Goal: Task Accomplishment & Management: Complete application form

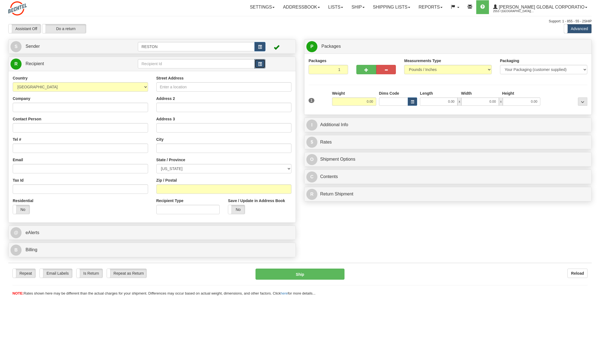
click at [257, 64] on button "button" at bounding box center [259, 63] width 11 height 9
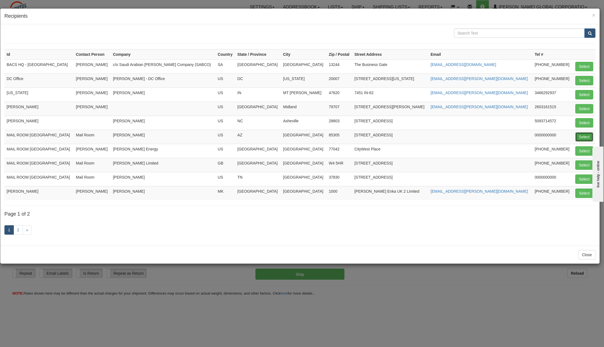
click at [583, 136] on button "Select" at bounding box center [584, 136] width 18 height 9
type input "MAIL ROOM [GEOGRAPHIC_DATA]"
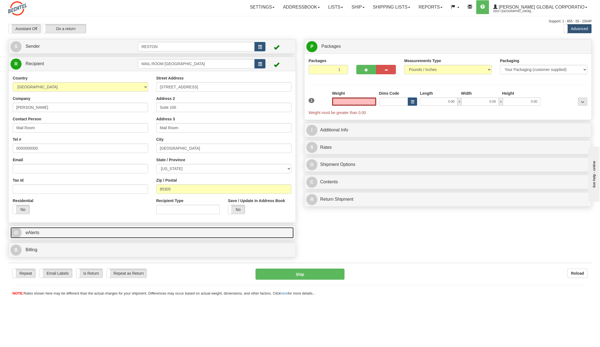
type input "0.00"
click at [16, 232] on span "@" at bounding box center [15, 232] width 11 height 11
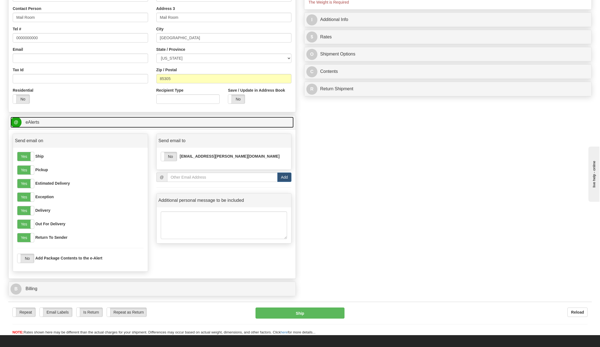
scroll to position [138, 0]
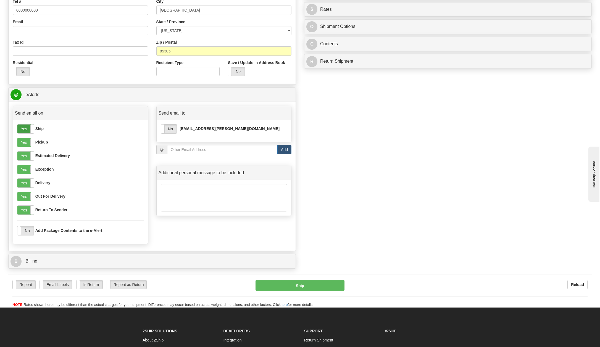
click at [23, 128] on label "Yes" at bounding box center [25, 129] width 17 height 9
click at [22, 142] on label "Yes" at bounding box center [25, 142] width 17 height 9
click at [24, 155] on label "Yes" at bounding box center [25, 156] width 17 height 9
click at [25, 171] on label "Yes" at bounding box center [25, 169] width 17 height 9
click at [22, 196] on label "Yes" at bounding box center [25, 196] width 17 height 9
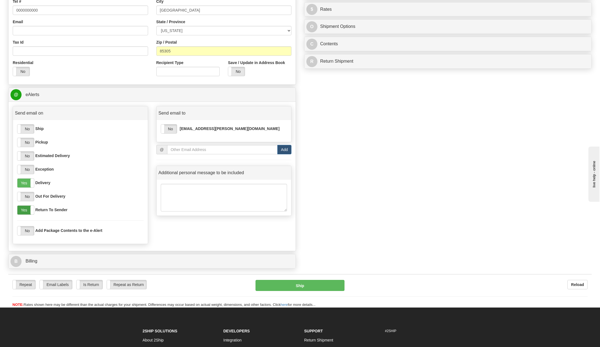
click at [21, 208] on label "Yes" at bounding box center [25, 210] width 17 height 9
click at [178, 126] on div "Yes No [EMAIL_ADDRESS][PERSON_NAME][DOMAIN_NAME]" at bounding box center [224, 128] width 127 height 9
click at [171, 131] on label "No" at bounding box center [169, 129] width 16 height 9
click at [186, 152] on input "email" at bounding box center [222, 149] width 111 height 9
type input "[EMAIL_ADDRESS][PERSON_NAME][DOMAIN_NAME]"
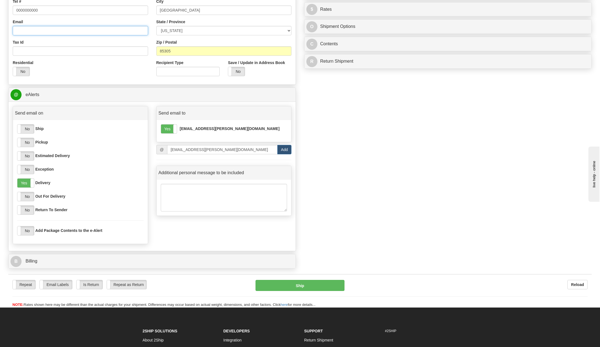
type input "[EMAIL_ADDRESS][PERSON_NAME][DOMAIN_NAME]"
select select "VA"
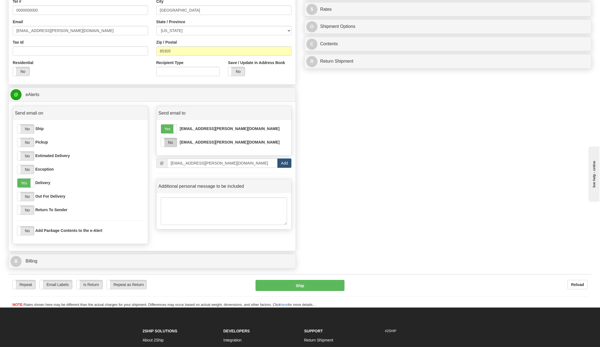
click at [172, 143] on label "No" at bounding box center [169, 142] width 16 height 9
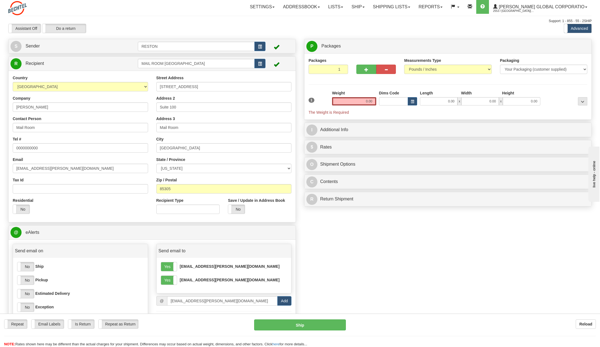
scroll to position [0, 0]
click at [365, 101] on input "0.00" at bounding box center [354, 102] width 44 height 8
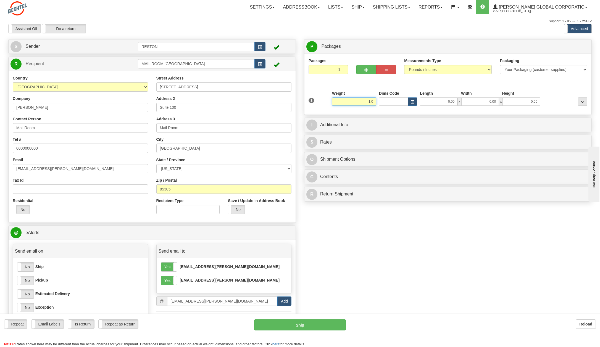
click button "Delete" at bounding box center [0, 0] width 0 height 0
type input "1.00"
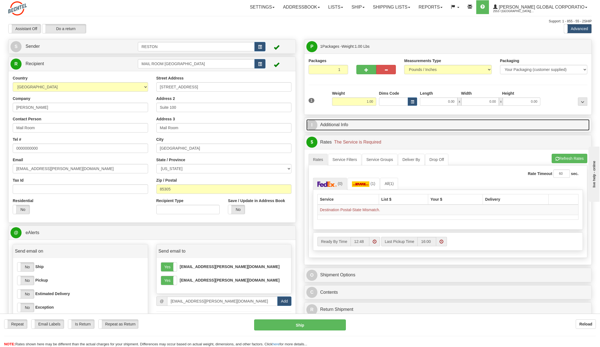
click at [312, 120] on span "I" at bounding box center [311, 125] width 11 height 11
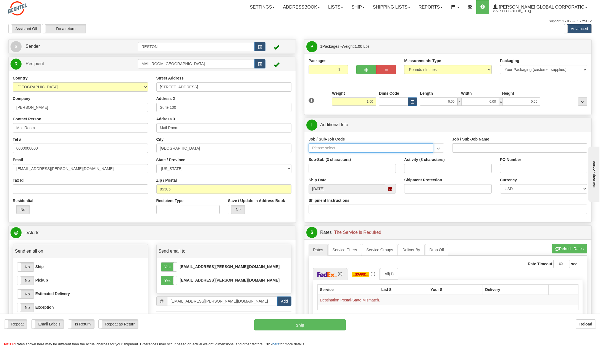
click at [334, 147] on input "Job / Sub-Job Code" at bounding box center [371, 147] width 125 height 9
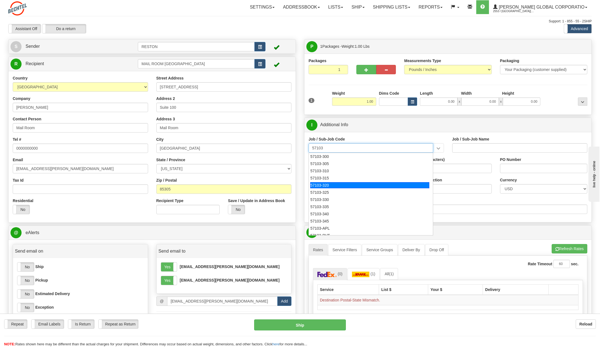
click at [327, 185] on div "57103-320" at bounding box center [369, 185] width 119 height 6
type input "57103-320"
type input "RESTON RO1 TIER 3-FACIL MGMT - MAIL OPERATIONS"
type input "57103-320"
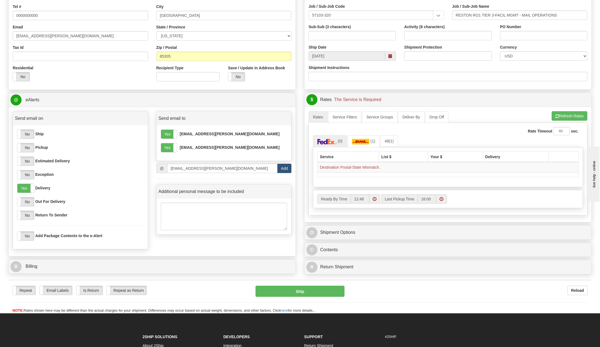
scroll to position [138, 0]
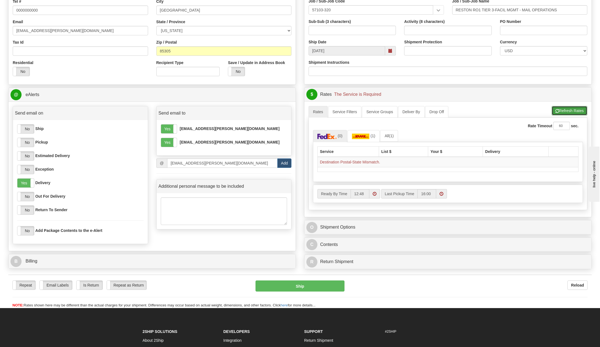
click at [570, 112] on button "Refresh Rates" at bounding box center [570, 110] width 36 height 9
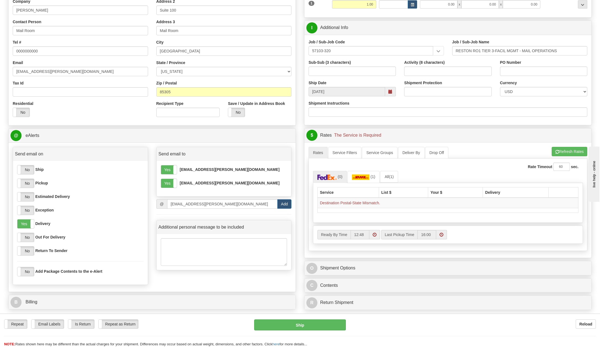
scroll to position [83, 0]
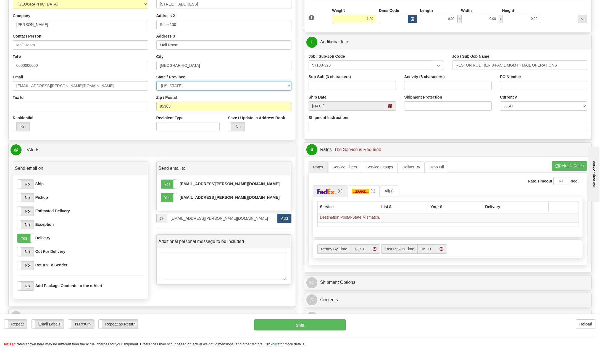
click at [290, 86] on select "[US_STATE] [US_STATE] [US_STATE] [US_STATE] Armed Forces America Armed Forces E…" at bounding box center [223, 85] width 135 height 9
select select "AZ"
click at [156, 81] on select "[US_STATE] [US_STATE] [US_STATE] [US_STATE] Armed Forces America Armed Forces E…" at bounding box center [223, 85] width 135 height 9
click at [558, 167] on span "button" at bounding box center [557, 167] width 4 height 4
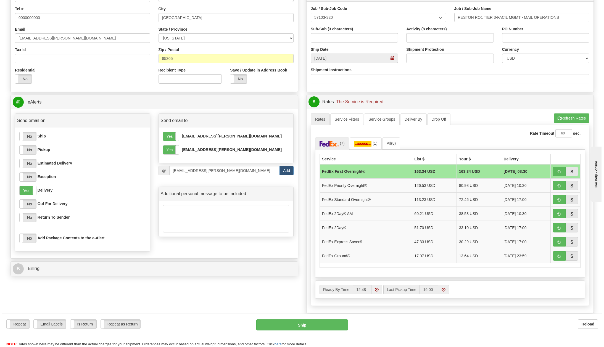
scroll to position [138, 0]
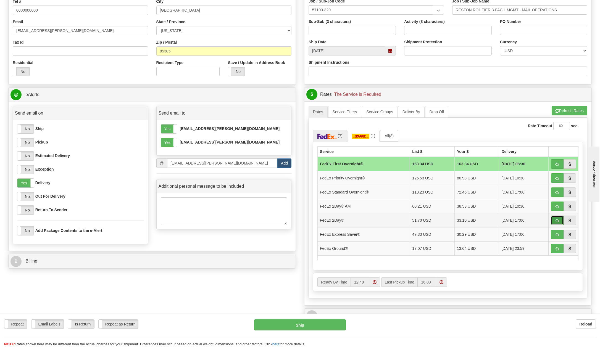
click at [556, 220] on span "button" at bounding box center [557, 221] width 4 height 4
type input "03"
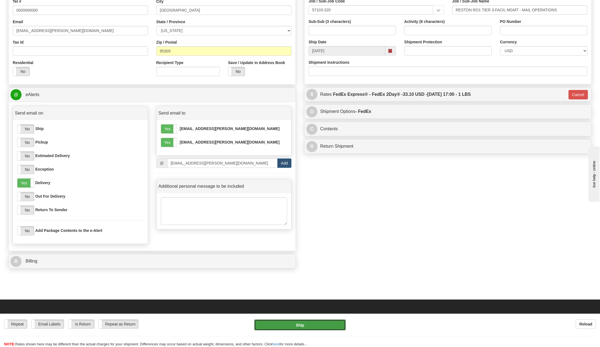
click at [298, 323] on button "Ship" at bounding box center [300, 325] width 92 height 11
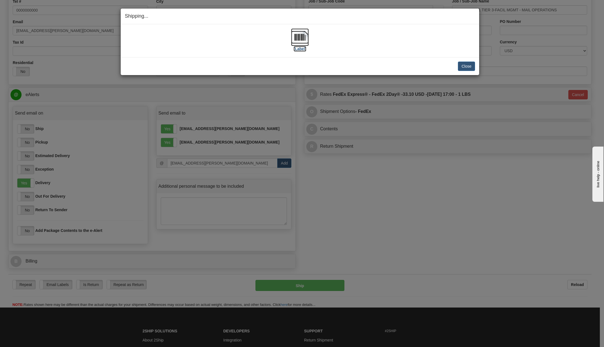
click at [301, 48] on label "[Label]" at bounding box center [300, 49] width 13 height 6
click at [468, 67] on button "Close" at bounding box center [466, 66] width 17 height 9
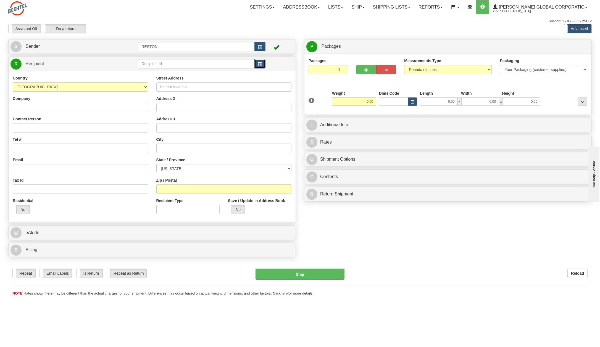
click at [259, 66] on button "button" at bounding box center [259, 63] width 11 height 9
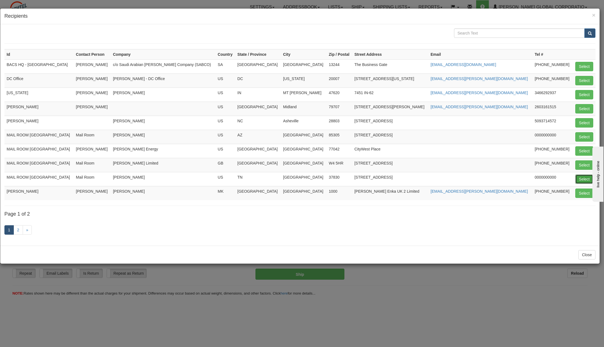
click at [584, 178] on button "Select" at bounding box center [584, 179] width 18 height 9
type input "MAIL ROOM [GEOGRAPHIC_DATA]"
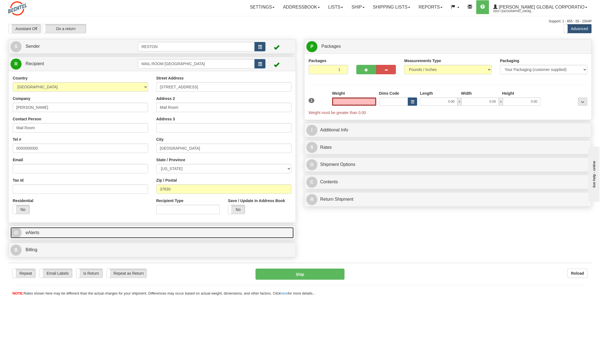
type input "0.00"
click at [17, 233] on span "@" at bounding box center [15, 232] width 11 height 11
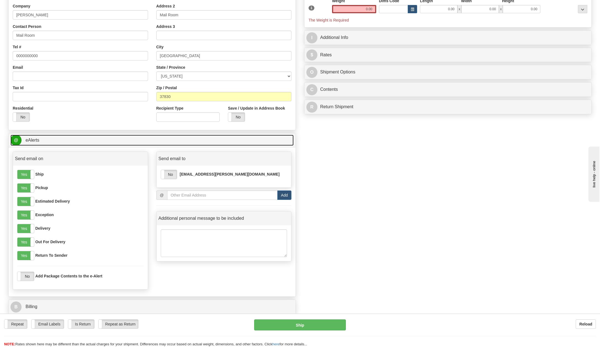
scroll to position [111, 0]
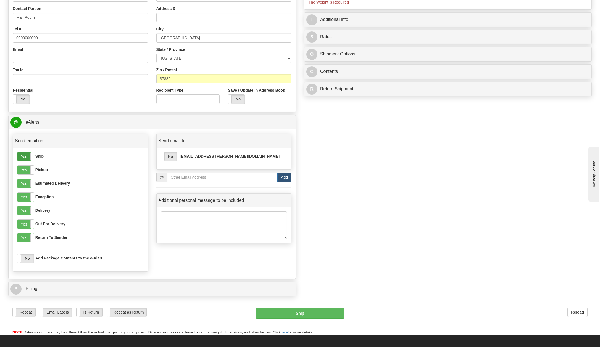
click at [22, 155] on label "Yes" at bounding box center [25, 156] width 17 height 9
click at [24, 172] on label "Yes" at bounding box center [25, 170] width 17 height 9
click at [23, 186] on label "Yes" at bounding box center [25, 183] width 17 height 9
click at [23, 199] on label "Yes" at bounding box center [25, 197] width 17 height 9
click at [21, 225] on label "Yes" at bounding box center [25, 224] width 17 height 9
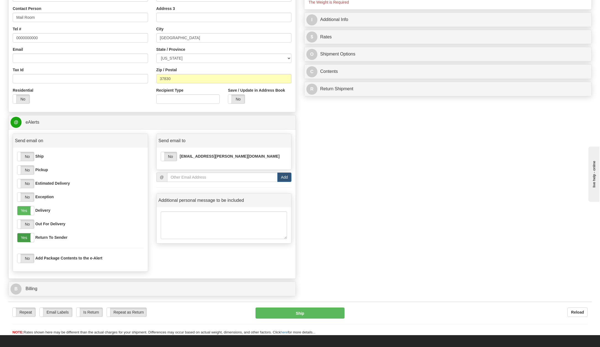
click at [23, 239] on label "Yes" at bounding box center [25, 237] width 17 height 9
click at [172, 159] on label "No" at bounding box center [169, 156] width 16 height 9
click at [192, 177] on input "email" at bounding box center [222, 177] width 111 height 9
type input "[EMAIL_ADDRESS][PERSON_NAME][DOMAIN_NAME]"
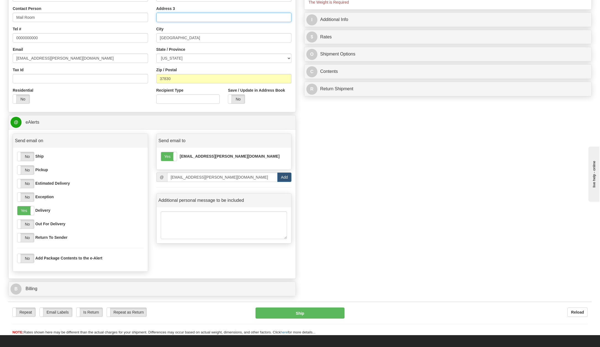
type input "Mail Room"
select select "VA"
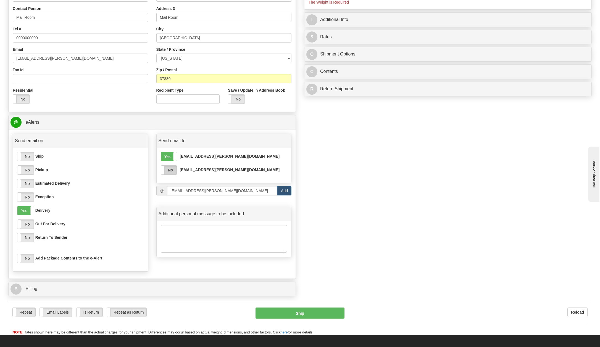
click at [175, 170] on label "No" at bounding box center [169, 170] width 16 height 9
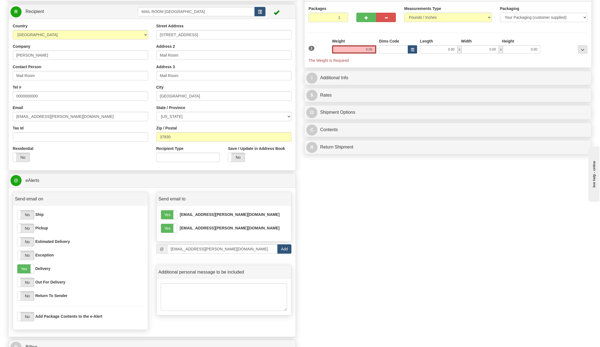
scroll to position [0, 0]
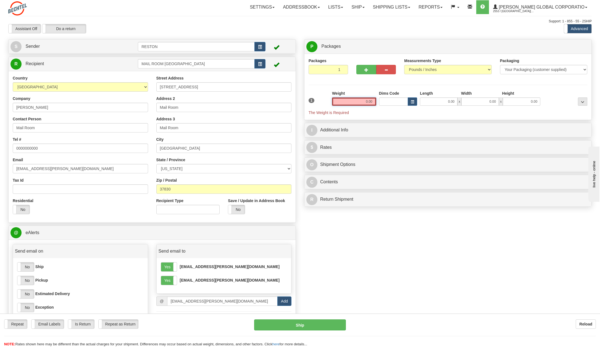
click at [360, 99] on input "0.00" at bounding box center [354, 102] width 44 height 8
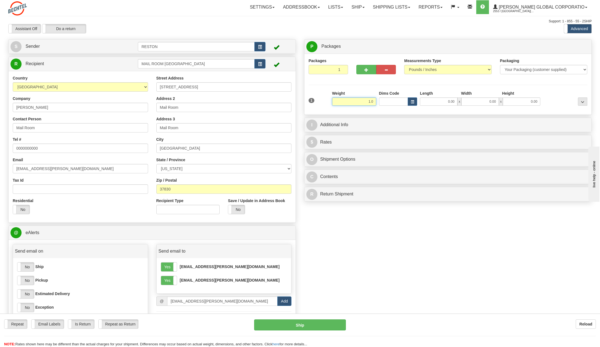
click button "Delete" at bounding box center [0, 0] width 0 height 0
type input "1.00"
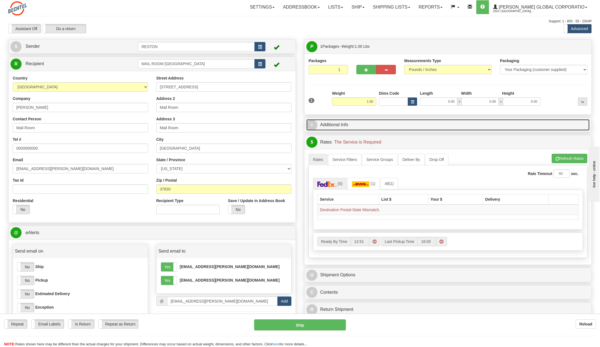
click at [308, 124] on span "I" at bounding box center [311, 125] width 11 height 11
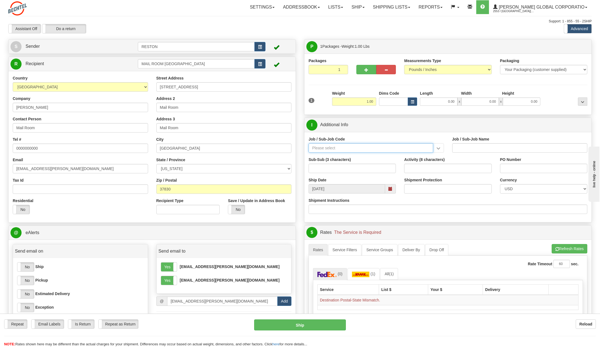
click at [334, 149] on input "Job / Sub-Job Code" at bounding box center [371, 147] width 125 height 9
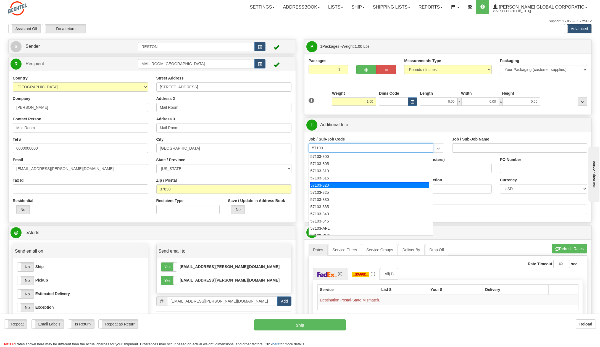
click at [328, 185] on div "57103-320" at bounding box center [369, 185] width 119 height 6
type input "57103-320"
type input "RESTON RO1 TIER 3-FACIL MGMT - MAIL OPERATIONS"
type input "57103-320"
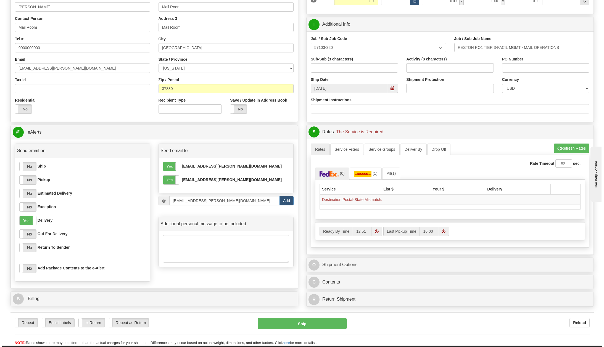
scroll to position [111, 0]
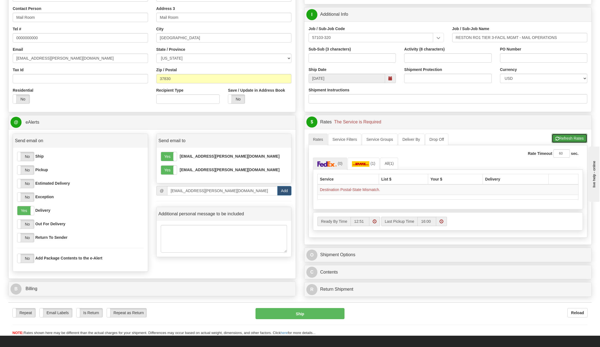
click at [561, 139] on button "Refresh Rates" at bounding box center [570, 138] width 36 height 9
click at [196, 57] on select "[US_STATE] [US_STATE] [US_STATE] [US_STATE] Armed Forces America Armed Forces E…" at bounding box center [223, 58] width 135 height 9
select select "TN"
click at [156, 54] on select "[US_STATE] [US_STATE] [US_STATE] [US_STATE] Armed Forces America Armed Forces E…" at bounding box center [223, 58] width 135 height 9
click at [557, 136] on button "Refresh Rates" at bounding box center [570, 138] width 36 height 9
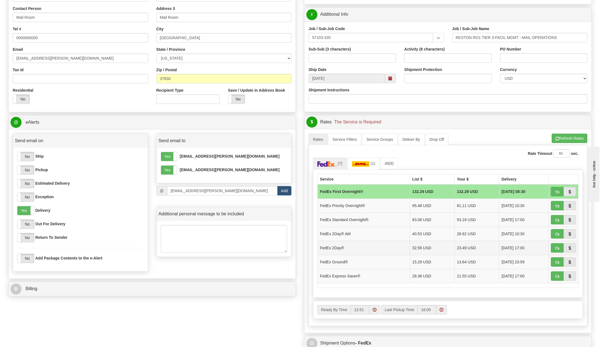
click at [328, 246] on td "FedEx 2Day®" at bounding box center [364, 248] width 92 height 14
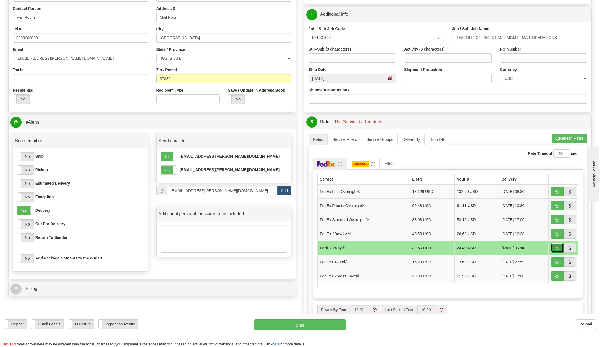
click at [556, 247] on span "button" at bounding box center [557, 249] width 4 height 4
type input "03"
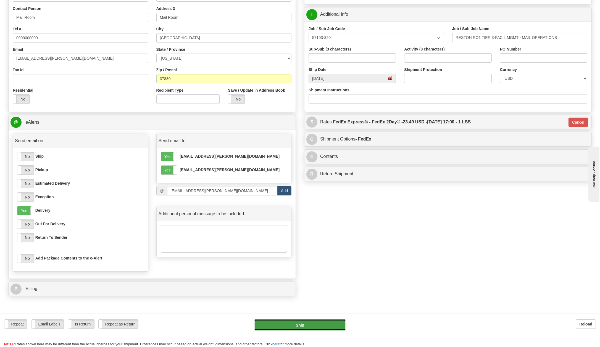
click at [303, 322] on button "Ship" at bounding box center [300, 325] width 92 height 11
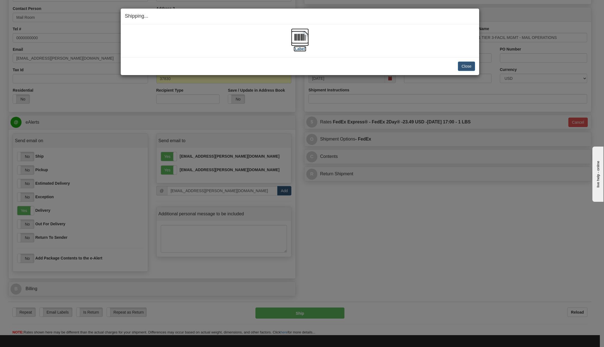
click at [300, 49] on label "[Label]" at bounding box center [300, 49] width 13 height 6
